Goal: Task Accomplishment & Management: Manage account settings

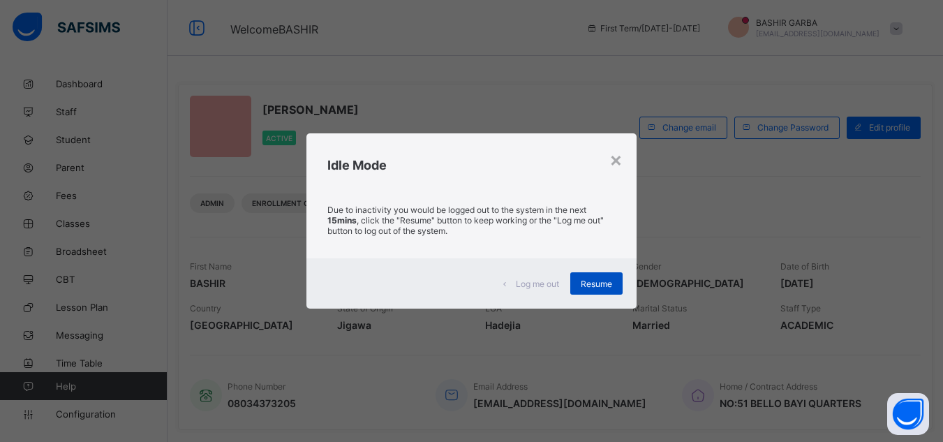
click at [585, 281] on span "Resume" at bounding box center [596, 283] width 31 height 10
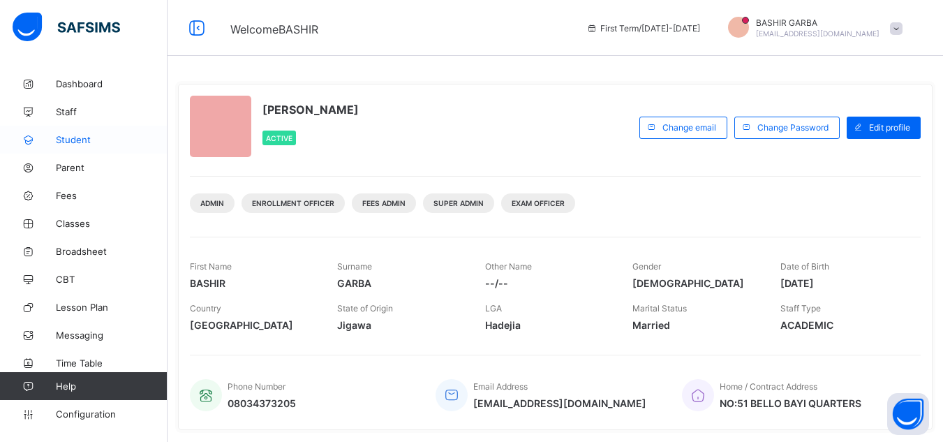
click at [92, 138] on span "Student" at bounding box center [112, 139] width 112 height 11
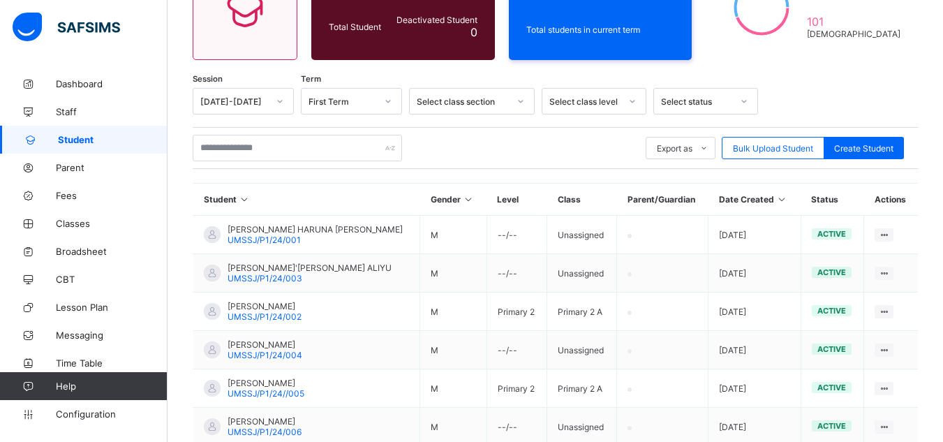
scroll to position [169, 0]
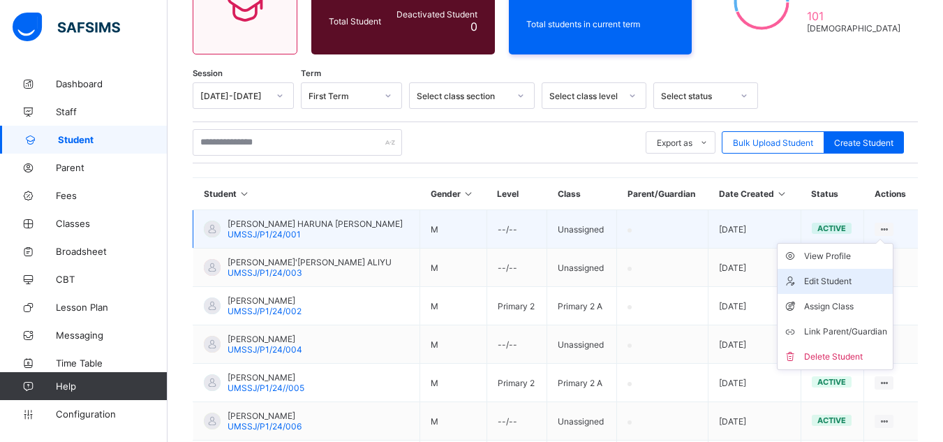
click at [830, 280] on div "Edit Student" at bounding box center [845, 281] width 83 height 14
select select "**"
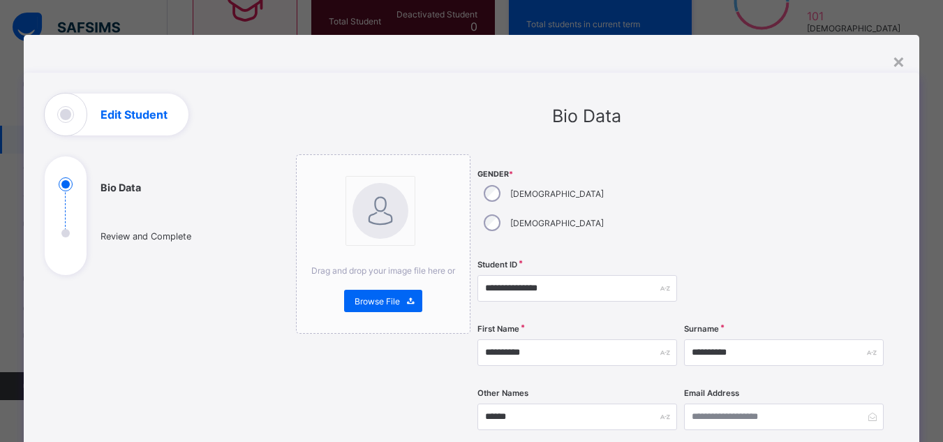
click at [830, 280] on div at bounding box center [784, 288] width 200 height 57
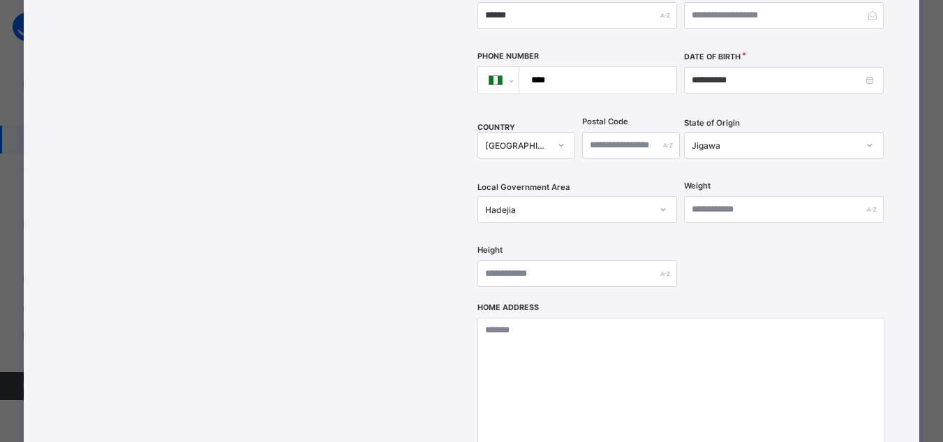
scroll to position [465, 0]
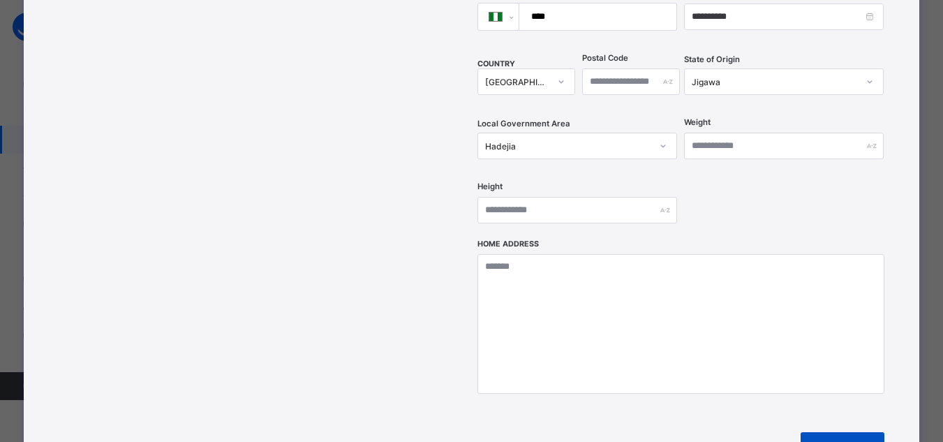
click at [831, 441] on span "Next" at bounding box center [831, 449] width 40 height 10
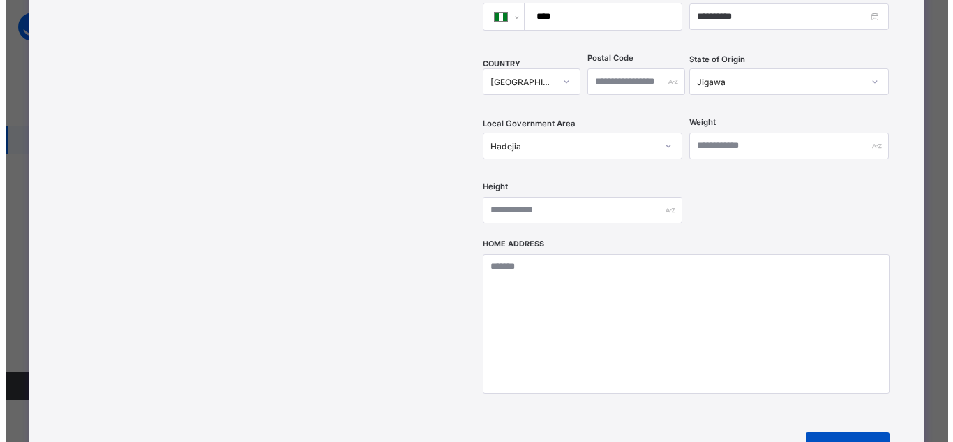
scroll to position [279, 0]
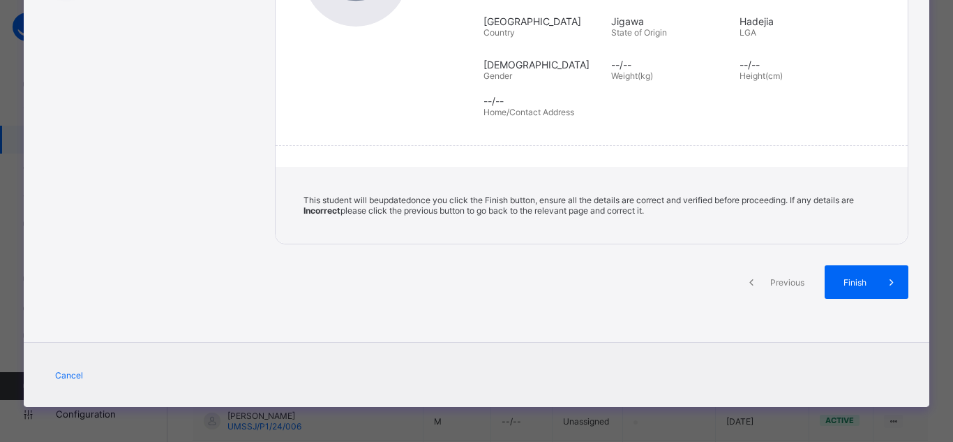
drag, startPoint x: 945, startPoint y: 207, endPoint x: 950, endPoint y: 186, distance: 22.3
click at [942, 186] on div "**********" at bounding box center [476, 221] width 953 height 442
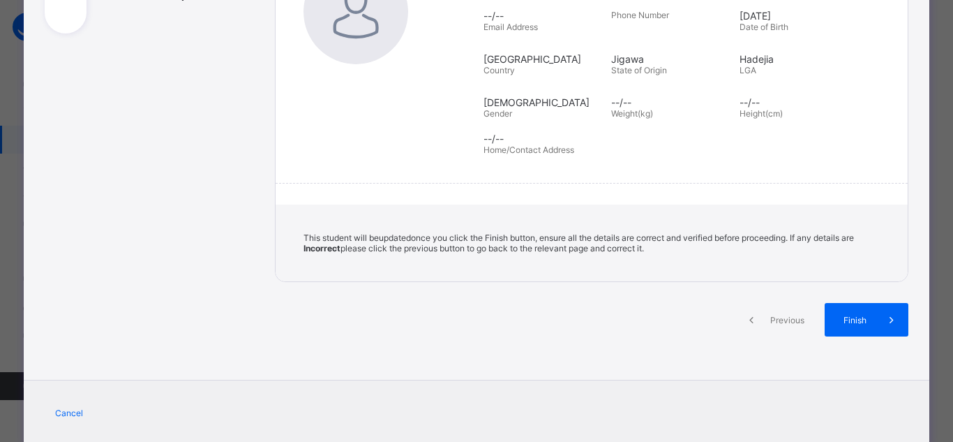
scroll to position [243, 0]
click at [845, 163] on div "Section One: Bio Data ABDULKADIR First Name ABDULKADIR Surname HARUNA Other Nam…" at bounding box center [592, 92] width 634 height 376
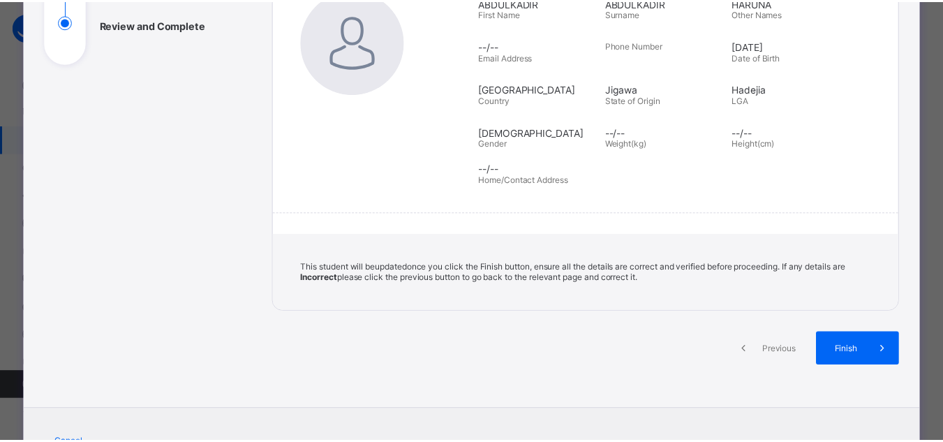
scroll to position [279, 0]
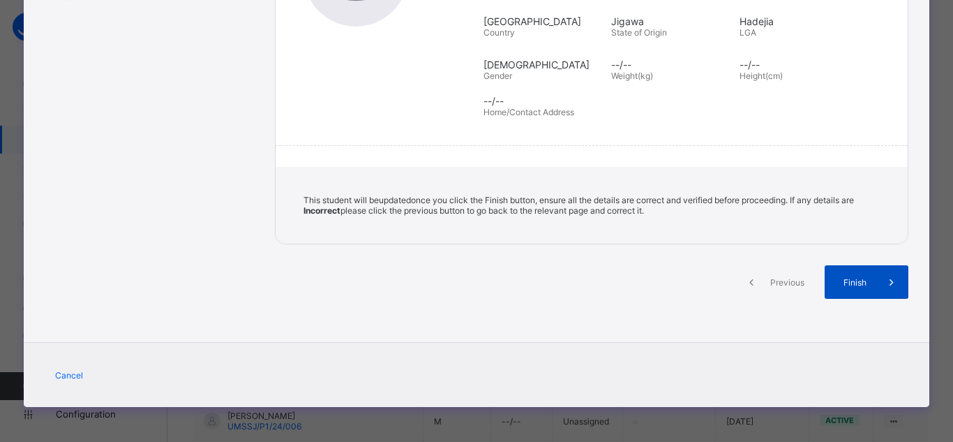
click at [856, 279] on span "Finish" at bounding box center [855, 282] width 40 height 10
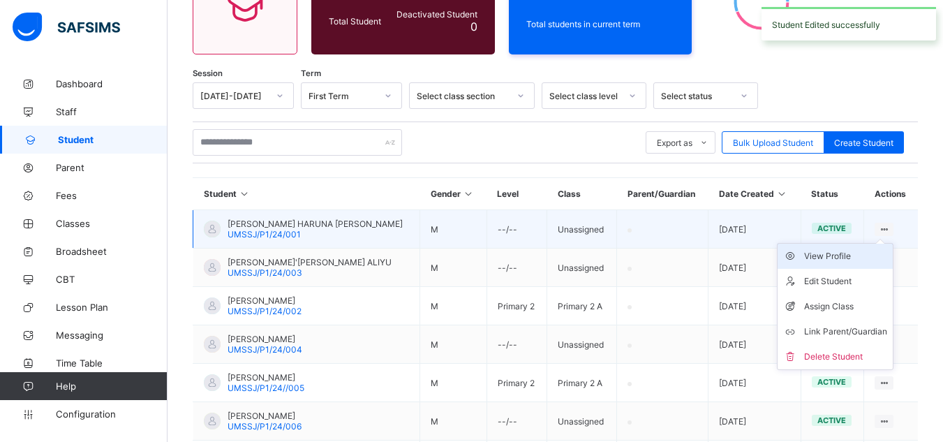
click at [832, 256] on div "View Profile" at bounding box center [845, 256] width 83 height 14
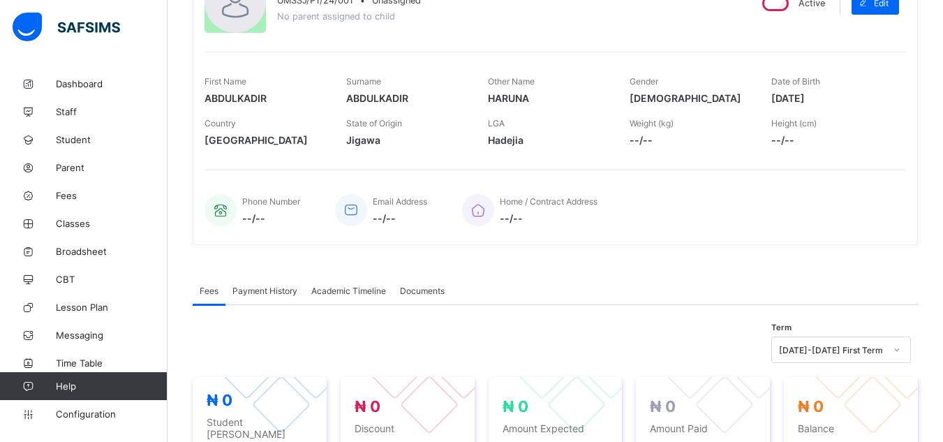
scroll to position [177, 0]
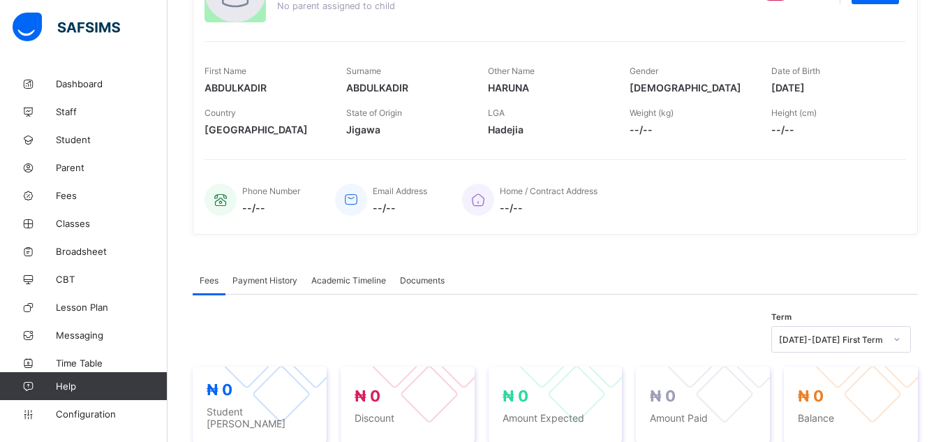
click at [262, 278] on span "Payment History" at bounding box center [264, 280] width 65 height 10
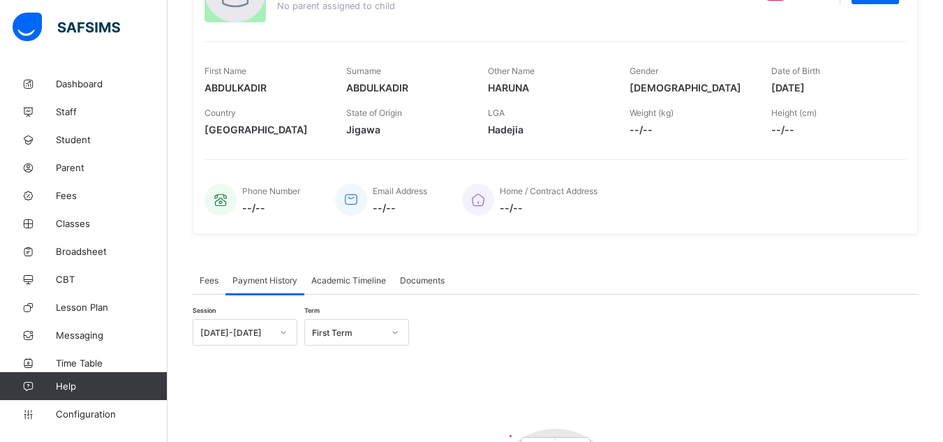
click at [337, 281] on span "Academic Timeline" at bounding box center [348, 280] width 75 height 10
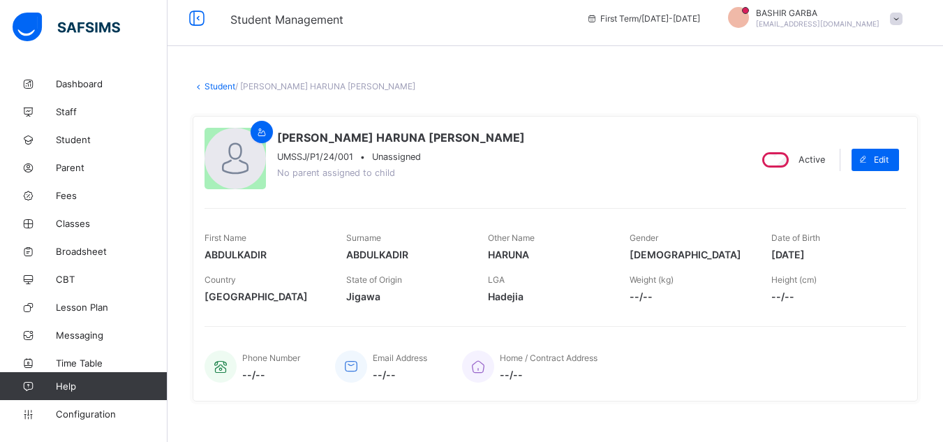
scroll to position [0, 0]
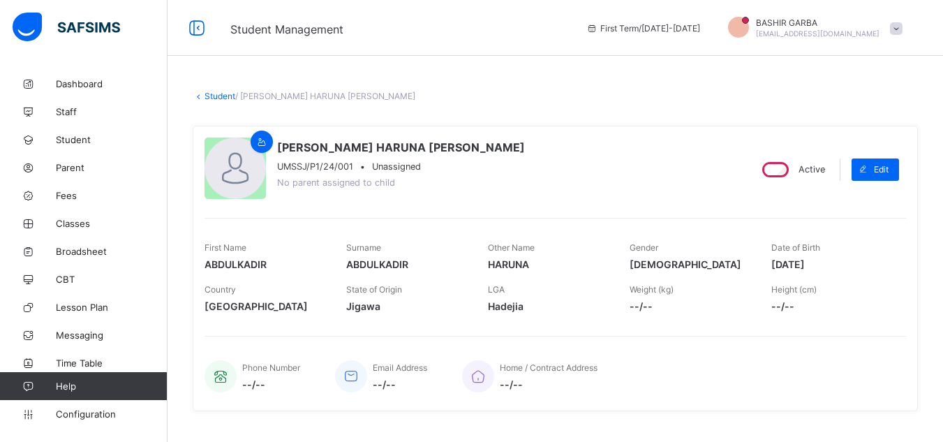
click at [571, 156] on div "ABDULKADIR HARUNA ABDULKADIR UMSSJ/P1/24/001 • Unassigned No parent assigned to…" at bounding box center [470, 169] width 533 height 64
click at [735, 349] on div "Phone Number --/-- Email Address --/-- Home / Contract Address --/--" at bounding box center [554, 368] width 701 height 64
click at [546, 191] on div "ABDULKADIR HARUNA ABDULKADIR UMSSJ/P1/24/001 • Unassigned No parent assigned to…" at bounding box center [470, 169] width 533 height 64
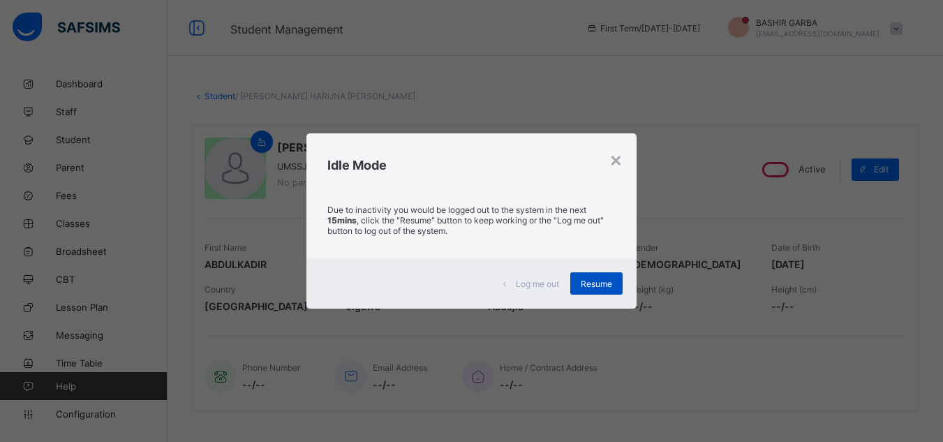
click at [589, 281] on span "Resume" at bounding box center [596, 283] width 31 height 10
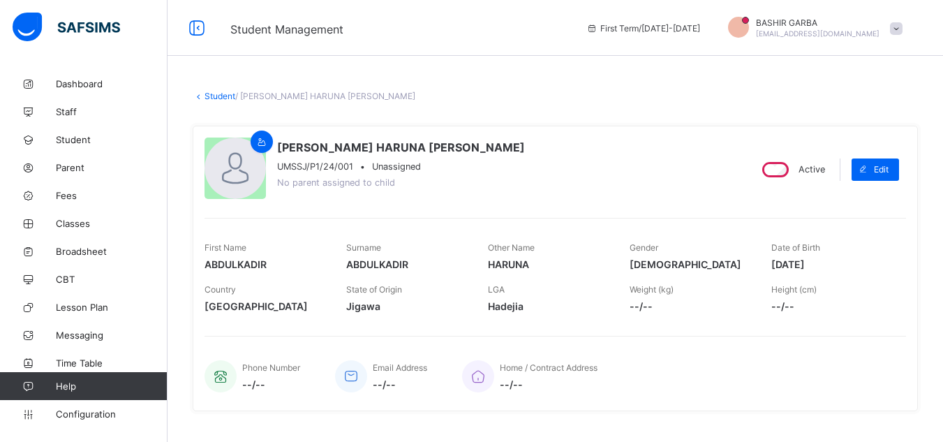
click at [629, 183] on div "ABDULKADIR HARUNA ABDULKADIR UMSSJ/P1/24/001 • Unassigned No parent assigned to…" at bounding box center [470, 169] width 533 height 64
click at [572, 81] on div "× Delete Document This action would delete the document with name: from the sys…" at bounding box center [554, 429] width 775 height 718
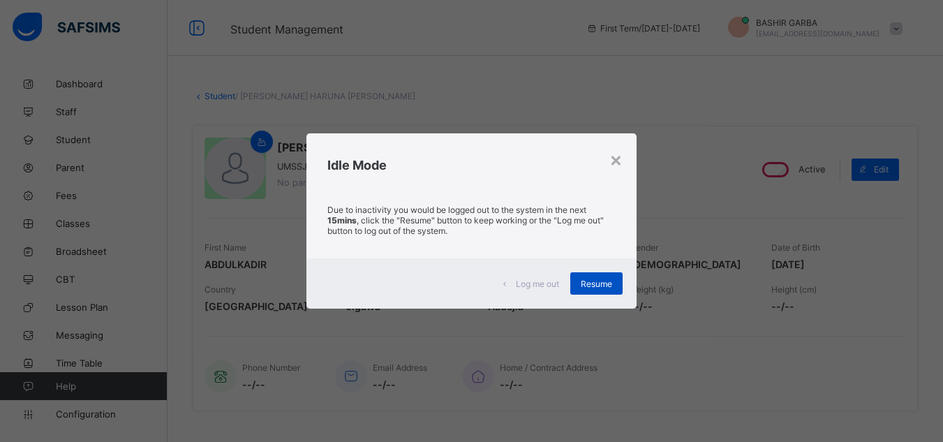
click at [596, 285] on span "Resume" at bounding box center [596, 283] width 31 height 10
click at [608, 281] on span "Resume" at bounding box center [596, 283] width 31 height 10
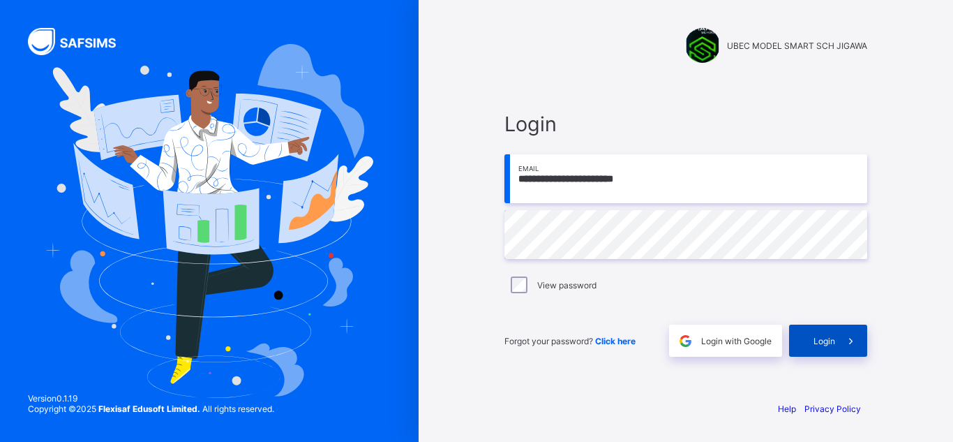
click at [817, 339] on span "Login" at bounding box center [825, 341] width 22 height 10
click at [572, 401] on div "**********" at bounding box center [686, 221] width 419 height 442
click at [819, 339] on span "Login" at bounding box center [825, 341] width 22 height 10
click at [828, 341] on span "Login" at bounding box center [825, 341] width 22 height 10
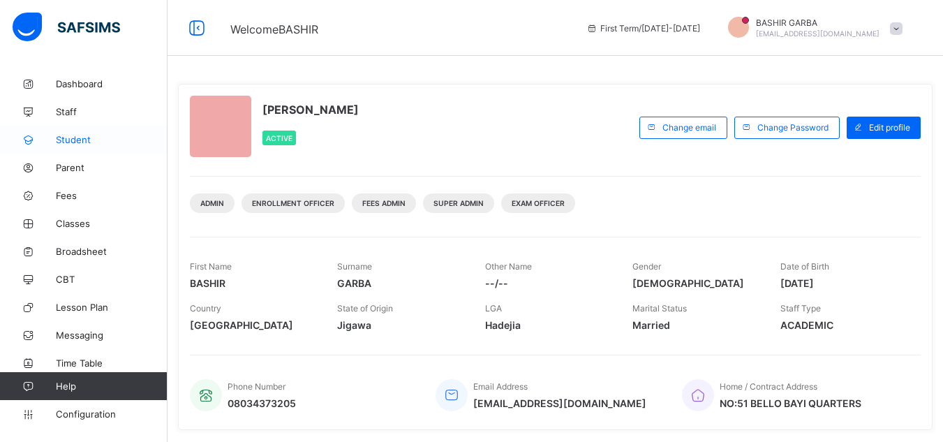
click at [84, 147] on link "Student" at bounding box center [83, 140] width 167 height 28
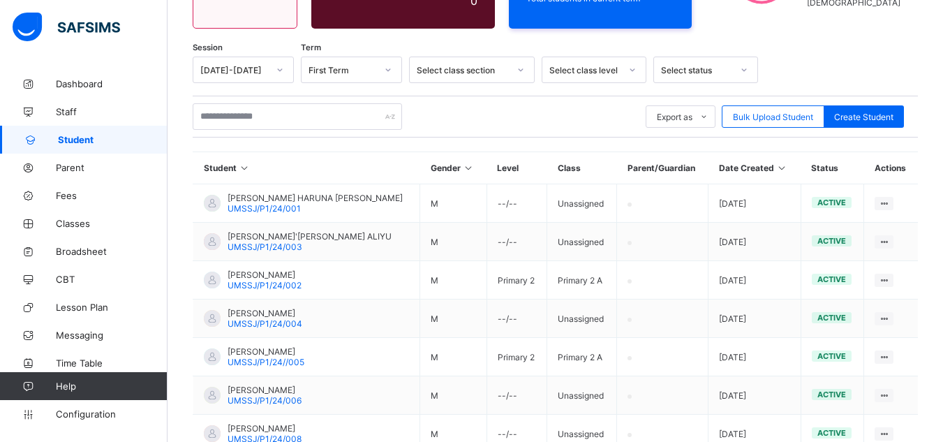
scroll to position [202, 0]
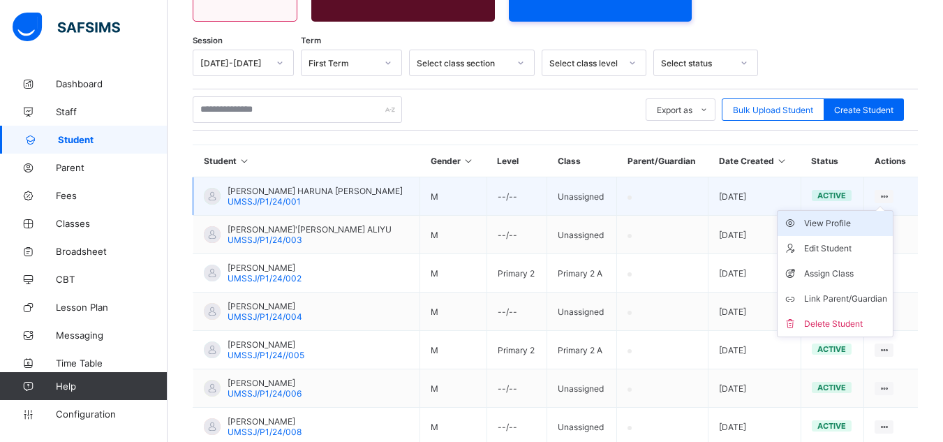
click at [851, 221] on div "View Profile" at bounding box center [845, 223] width 83 height 14
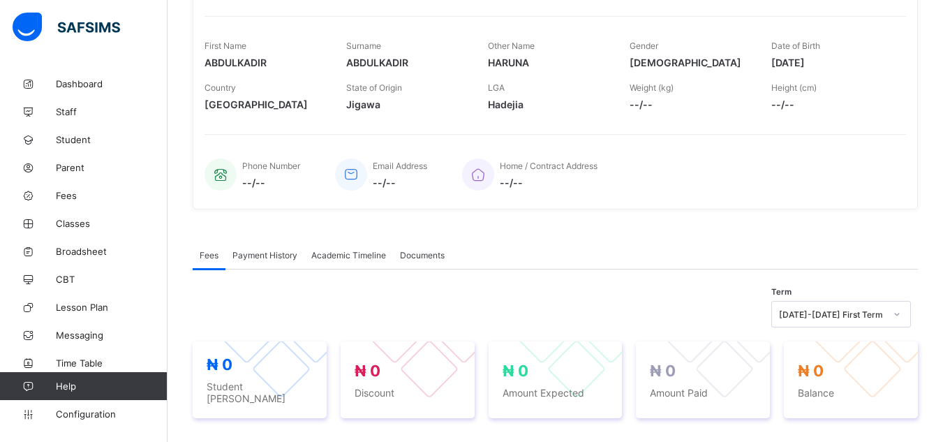
click at [353, 253] on span "Academic Timeline" at bounding box center [348, 255] width 75 height 10
